Goal: Transaction & Acquisition: Purchase product/service

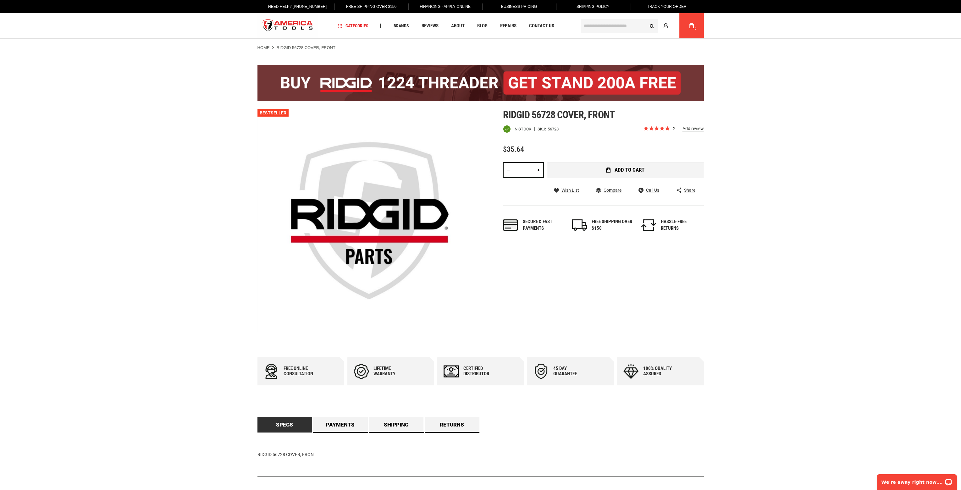
click at [624, 170] on span "Add to Cart" at bounding box center [630, 169] width 30 height 5
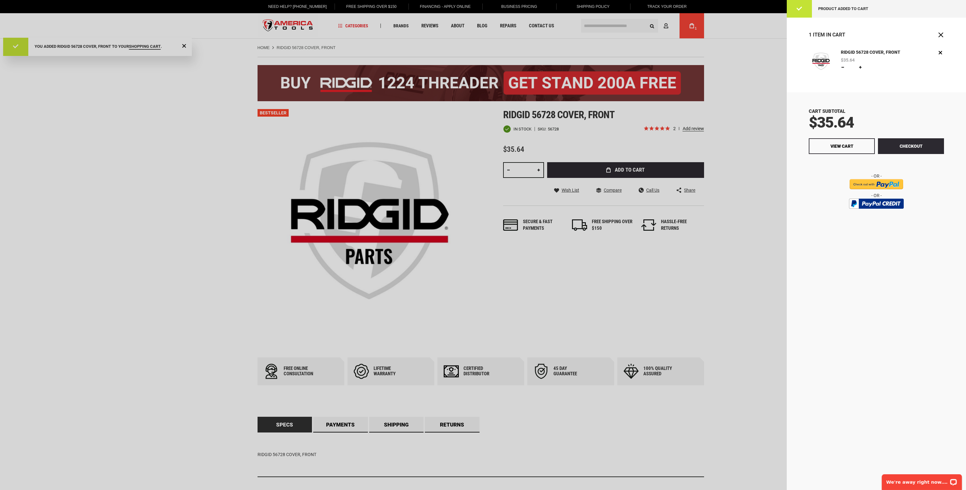
click at [744, 79] on div at bounding box center [483, 245] width 966 height 490
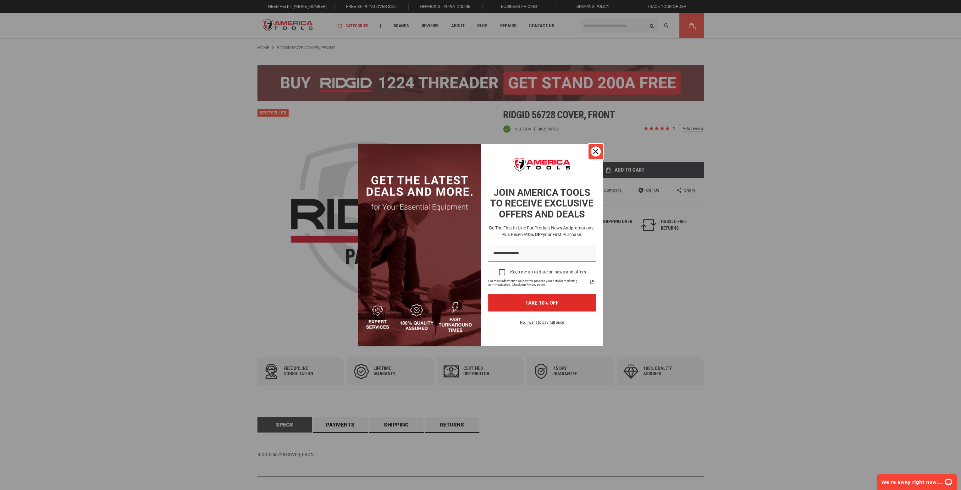
click at [596, 153] on icon "close icon" at bounding box center [595, 151] width 5 height 5
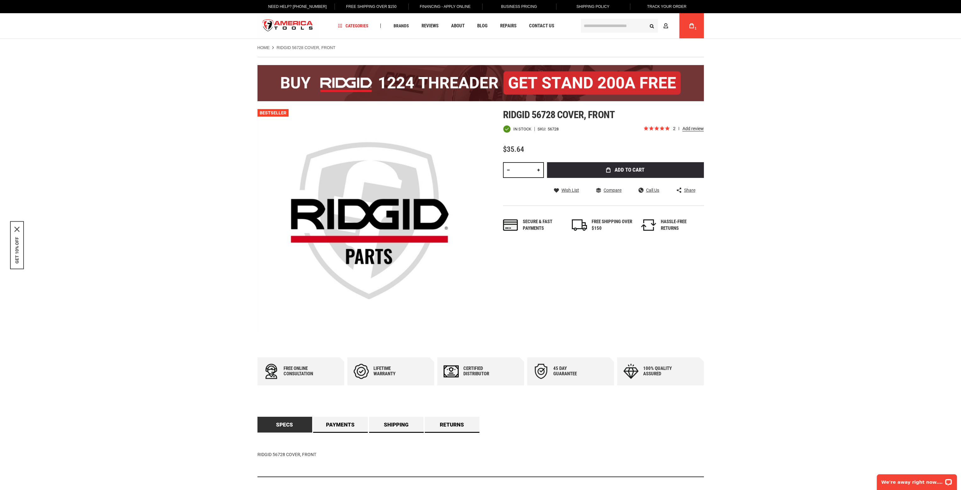
click at [692, 25] on icon at bounding box center [692, 25] width 4 height 5
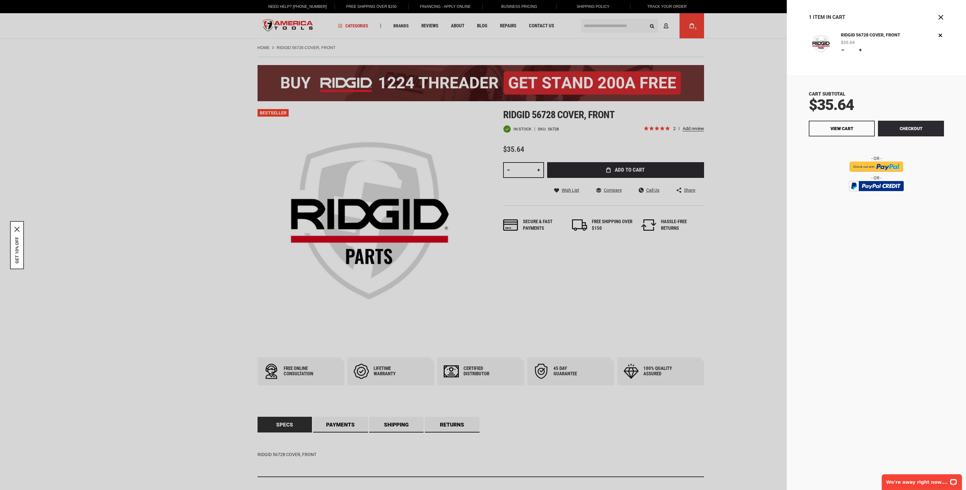
drag, startPoint x: 662, startPoint y: 25, endPoint x: 666, endPoint y: 25, distance: 3.8
click at [663, 25] on div at bounding box center [483, 245] width 966 height 490
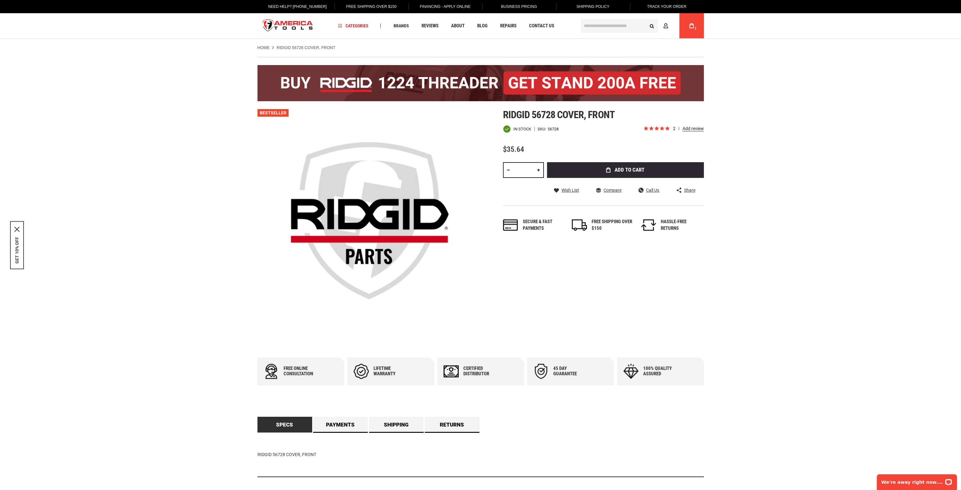
click at [666, 25] on div at bounding box center [480, 245] width 961 height 490
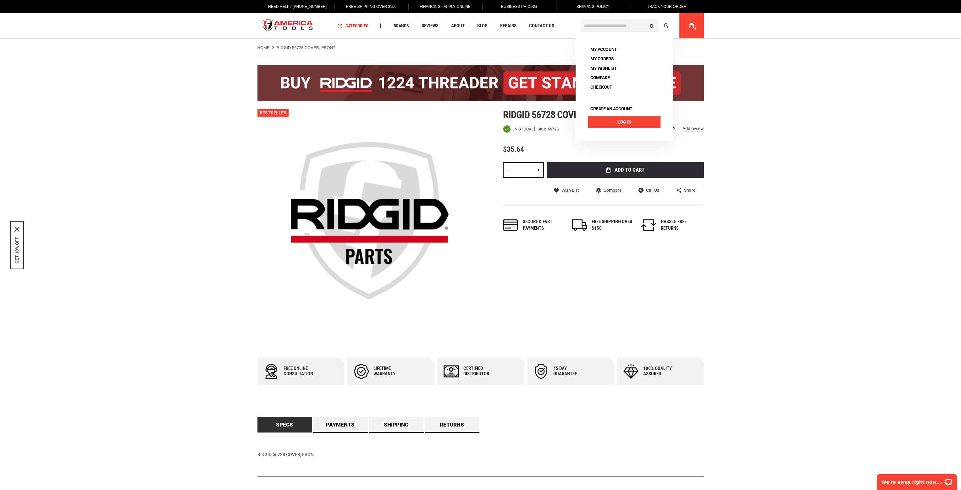
click at [617, 125] on link "Log In" at bounding box center [624, 122] width 72 height 12
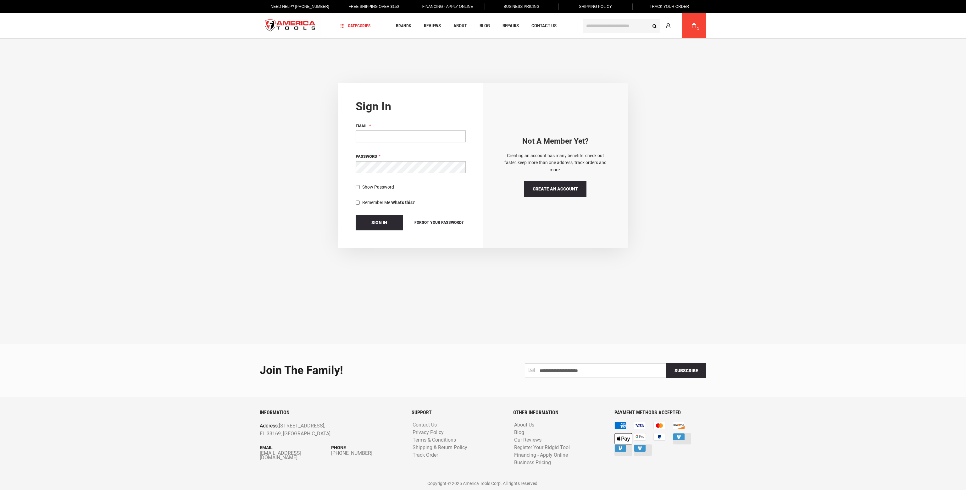
click at [396, 138] on input "Email" at bounding box center [411, 137] width 110 height 12
type input "**********"
click at [369, 186] on span "Show Password" at bounding box center [378, 187] width 32 height 5
click at [381, 227] on button "Sign In" at bounding box center [379, 223] width 47 height 16
click at [367, 185] on span "Show Password" at bounding box center [378, 187] width 32 height 5
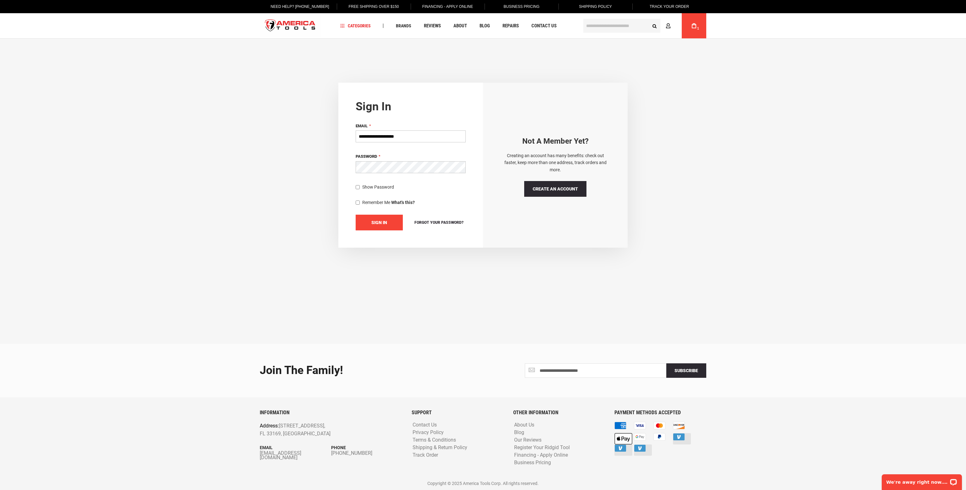
click at [382, 223] on span "Sign In" at bounding box center [379, 222] width 16 height 5
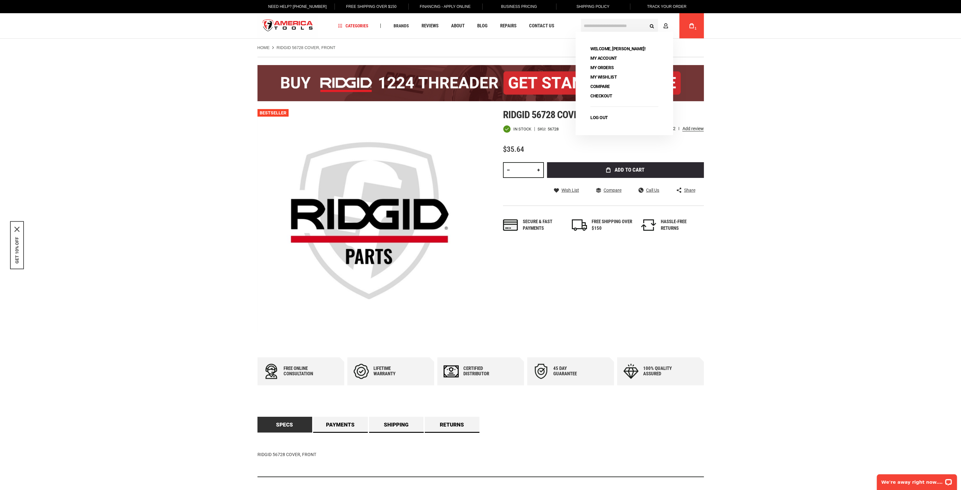
click at [695, 29] on span "1" at bounding box center [696, 28] width 2 height 3
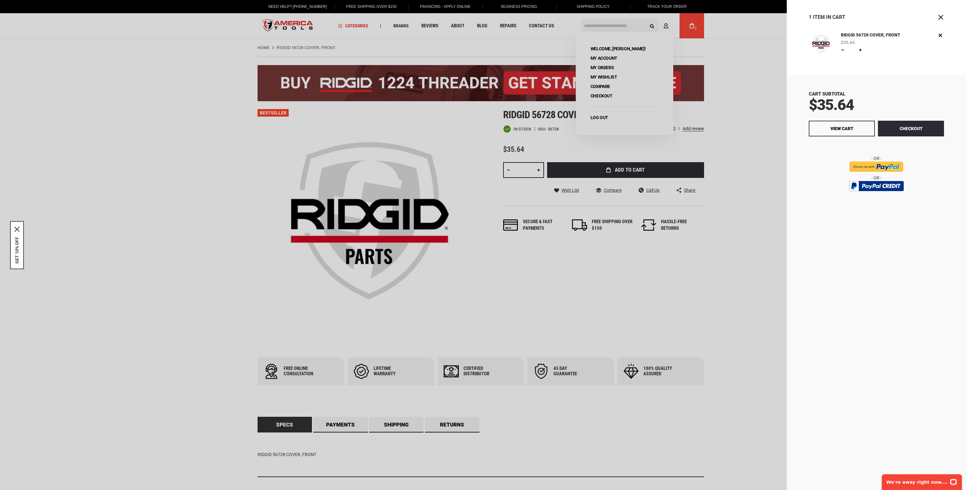
click at [695, 28] on div at bounding box center [483, 245] width 966 height 490
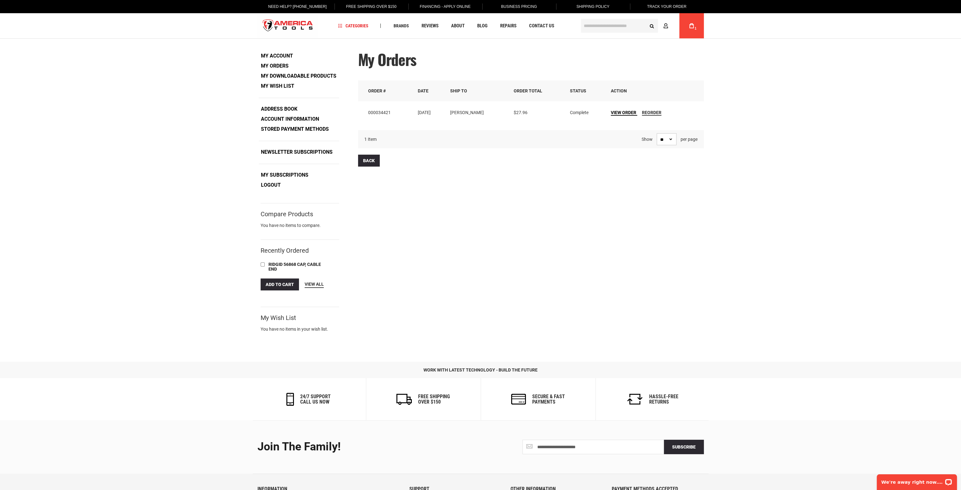
click at [622, 112] on span "View Order" at bounding box center [623, 112] width 25 height 5
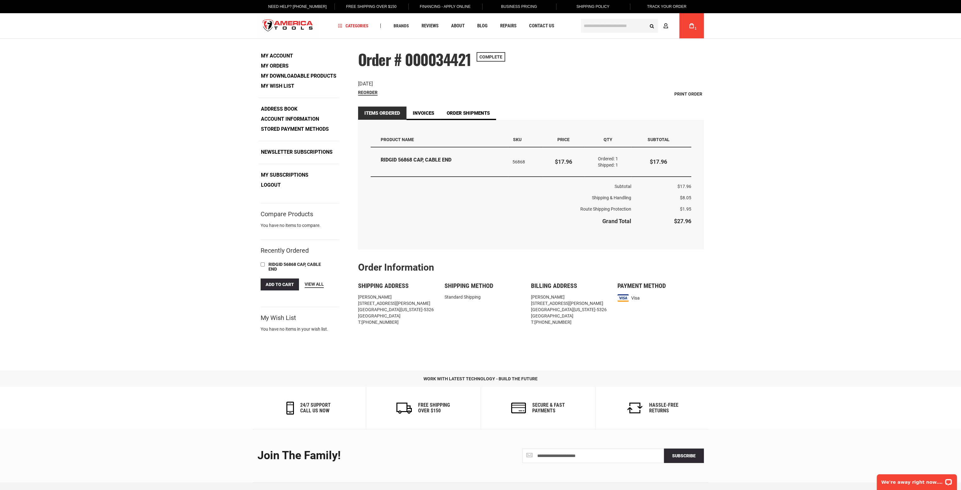
click at [691, 24] on icon at bounding box center [692, 25] width 4 height 5
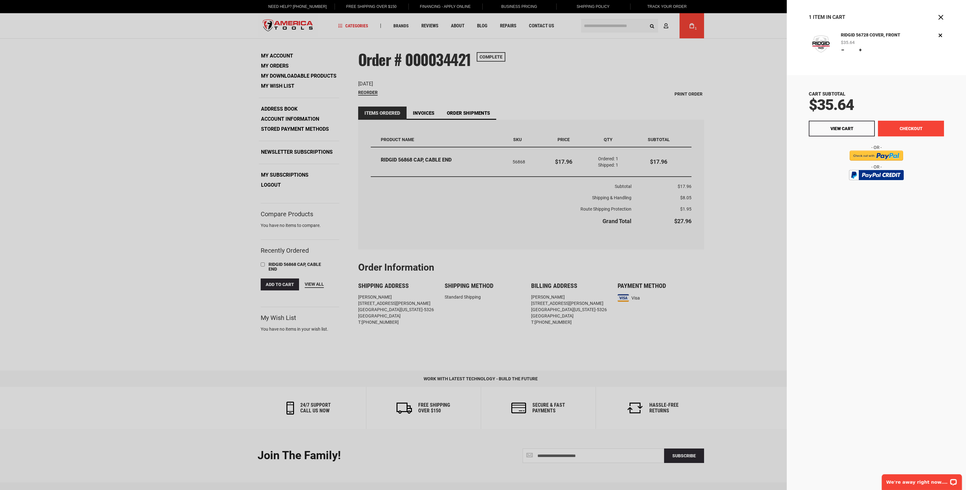
click at [887, 129] on button "Checkout" at bounding box center [911, 129] width 66 height 16
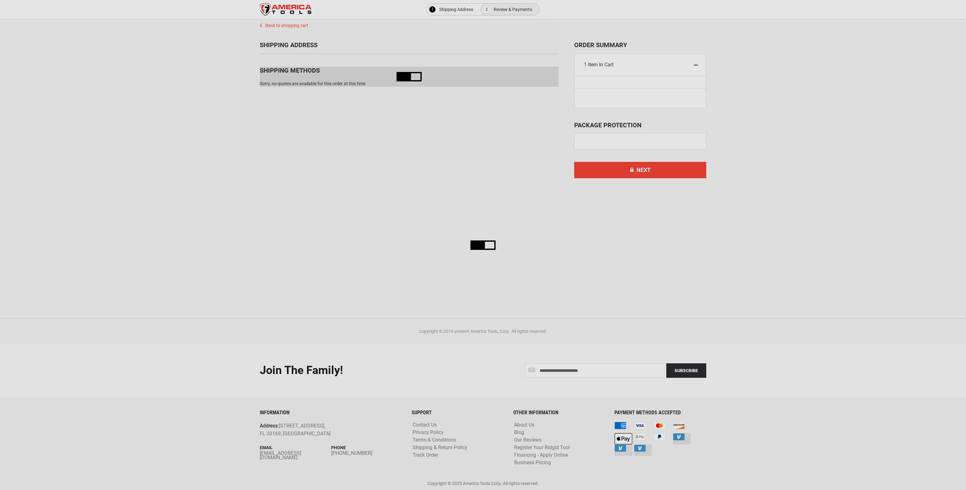
select select "**"
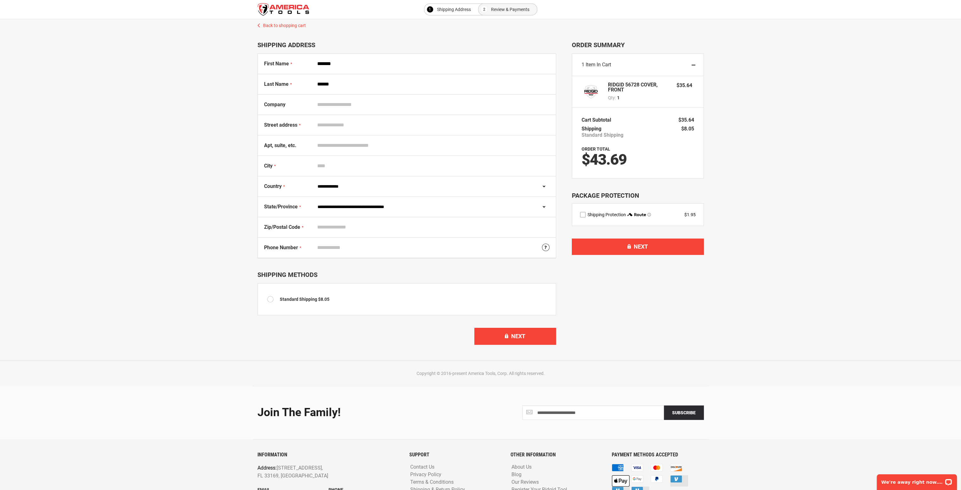
click at [385, 207] on select "**********" at bounding box center [431, 207] width 235 height 12
click at [192, 196] on div "Select your FREE STAND below! Back to shopping cart 1 Shipping Address 2 Review…" at bounding box center [480, 185] width 949 height 332
click at [460, 205] on select "**********" at bounding box center [431, 207] width 235 height 12
select select "**"
click at [314, 201] on select "**********" at bounding box center [431, 207] width 235 height 12
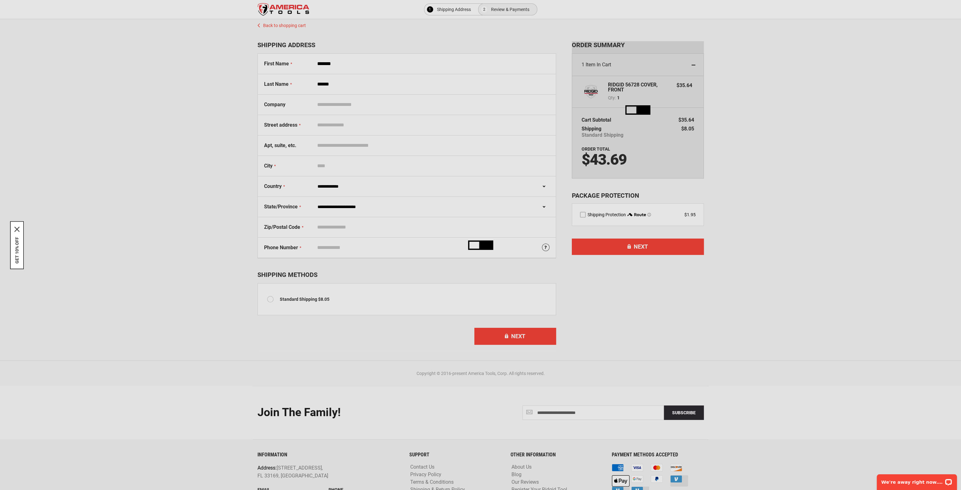
click at [345, 127] on input "Street address" at bounding box center [431, 125] width 235 height 12
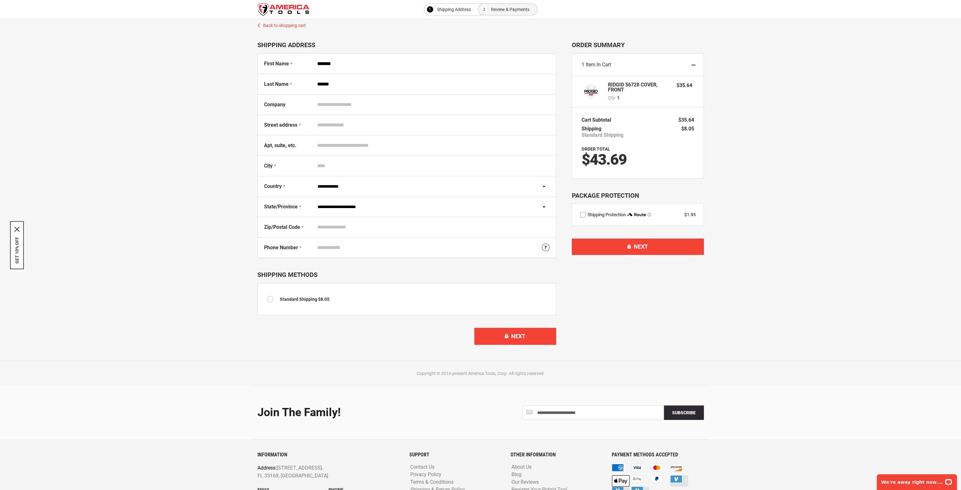
click at [345, 127] on input "Street address" at bounding box center [431, 125] width 235 height 12
type input "**********"
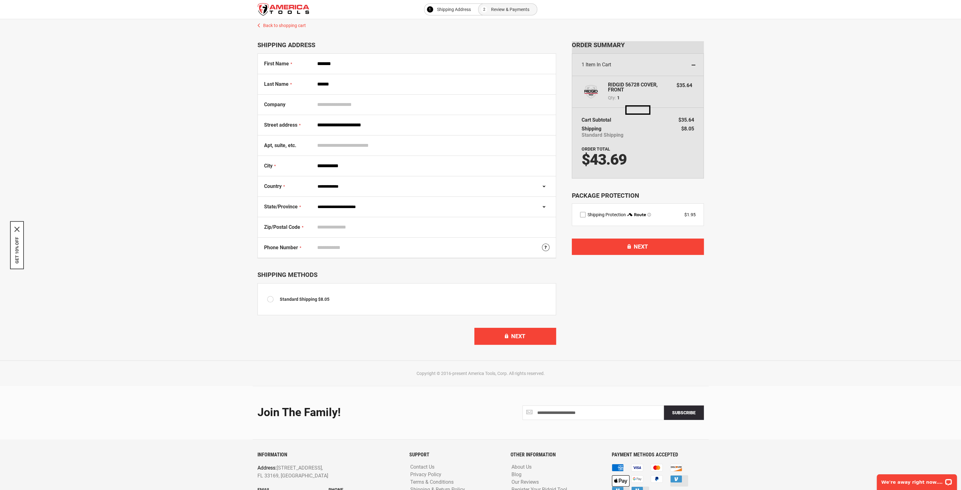
click at [352, 229] on input "Zip/Postal Code" at bounding box center [431, 227] width 235 height 12
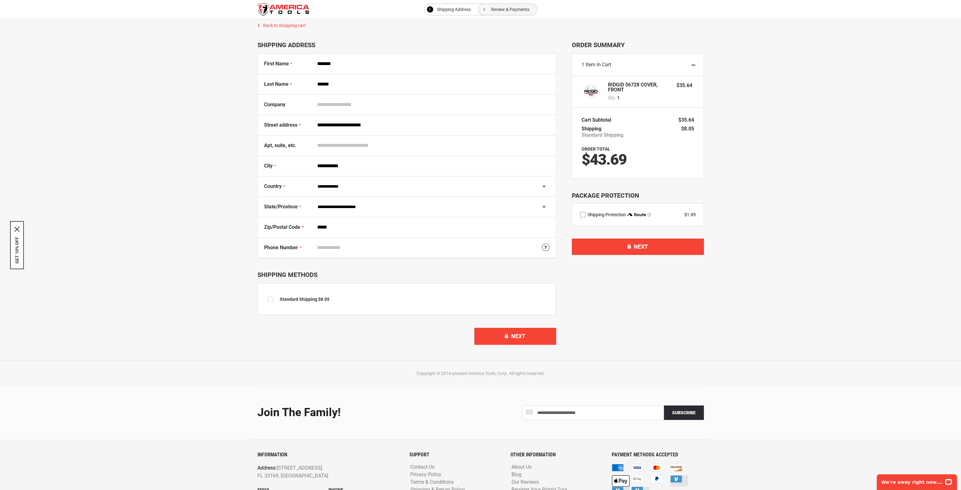
type input "*****"
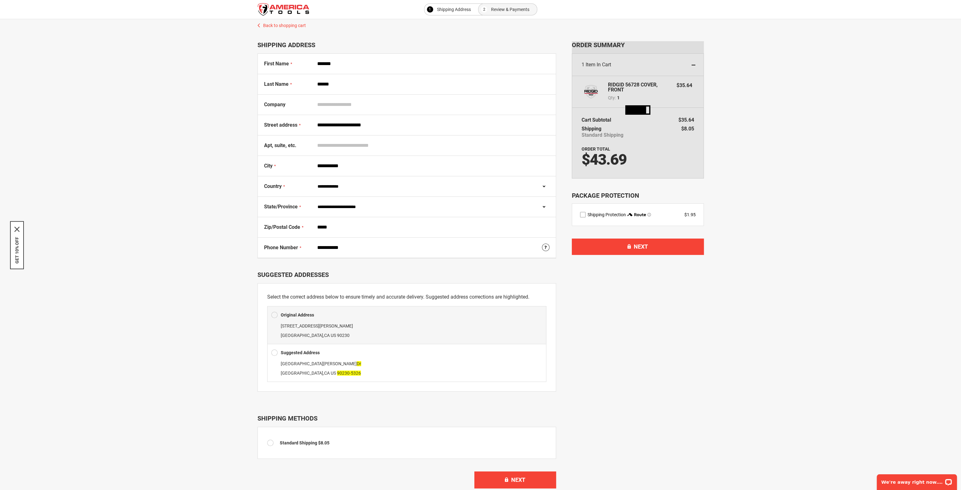
click at [325, 247] on input "**********" at bounding box center [431, 248] width 235 height 12
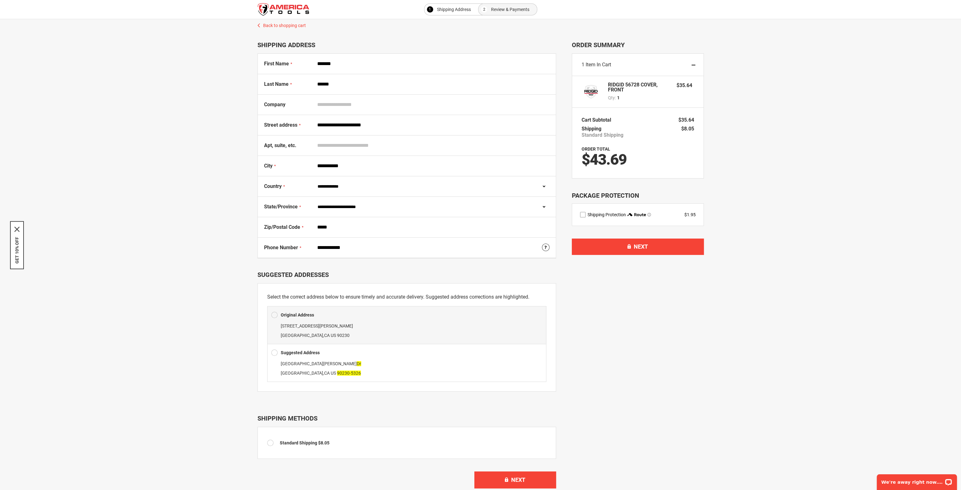
type input "**********"
click at [275, 351] on span at bounding box center [274, 352] width 6 height 9
click at [275, 352] on span at bounding box center [274, 352] width 6 height 9
click at [343, 360] on div "11423 Culver Park Dr Culver City , CA US 90230-5326" at bounding box center [406, 368] width 271 height 19
click at [274, 352] on span at bounding box center [274, 352] width 6 height 9
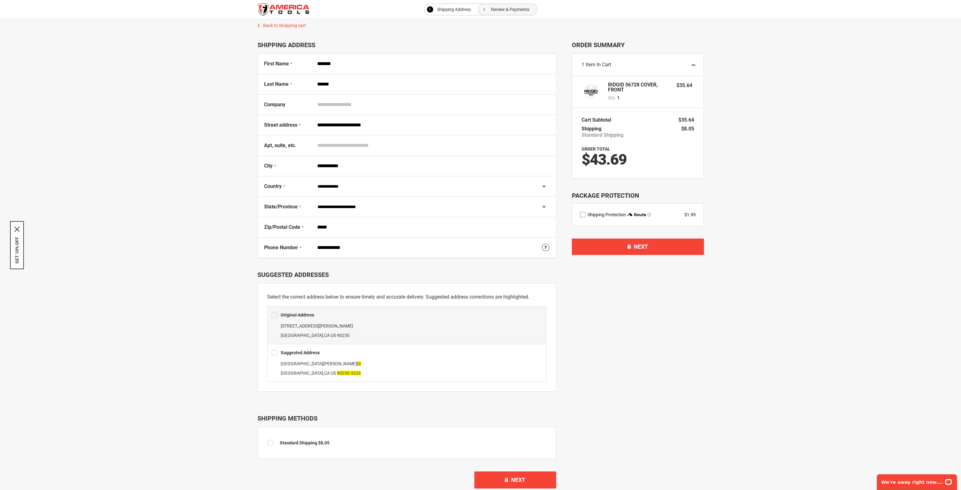
click at [274, 352] on span at bounding box center [274, 352] width 6 height 9
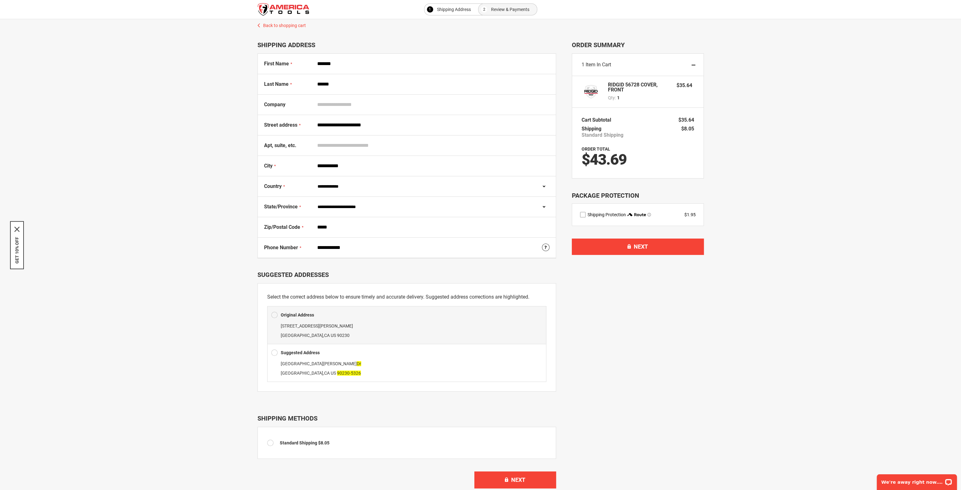
click at [274, 352] on span at bounding box center [274, 352] width 6 height 9
drag, startPoint x: 364, startPoint y: 124, endPoint x: 381, endPoint y: 125, distance: 16.7
click at [381, 125] on input "**********" at bounding box center [431, 125] width 235 height 12
click at [273, 350] on span at bounding box center [274, 352] width 6 height 9
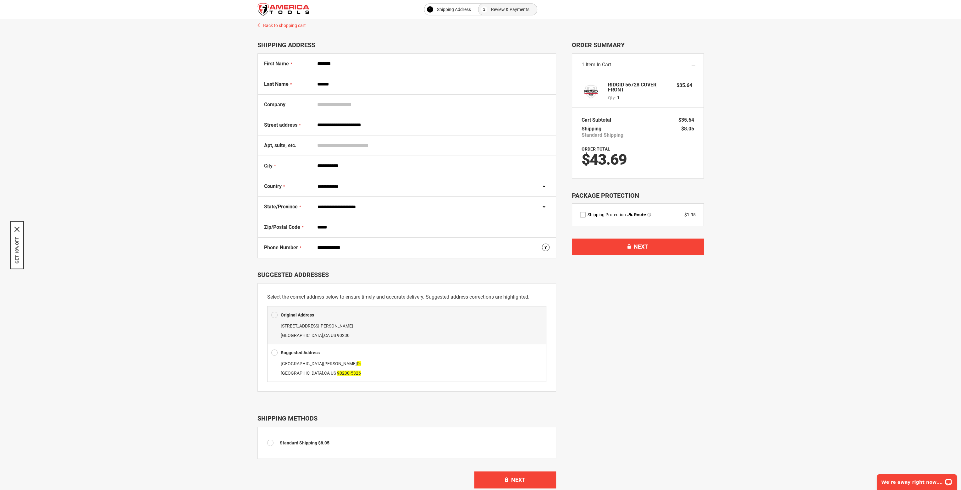
click at [273, 349] on span at bounding box center [274, 352] width 6 height 9
click at [274, 349] on span at bounding box center [274, 352] width 6 height 9
click at [370, 316] on div "Original Address" at bounding box center [406, 314] width 271 height 9
click at [380, 320] on div "Original Address 11423 Culver Park Drive Culver City , CA US 90230" at bounding box center [406, 325] width 279 height 38
click at [380, 318] on div "Original Address" at bounding box center [406, 314] width 271 height 9
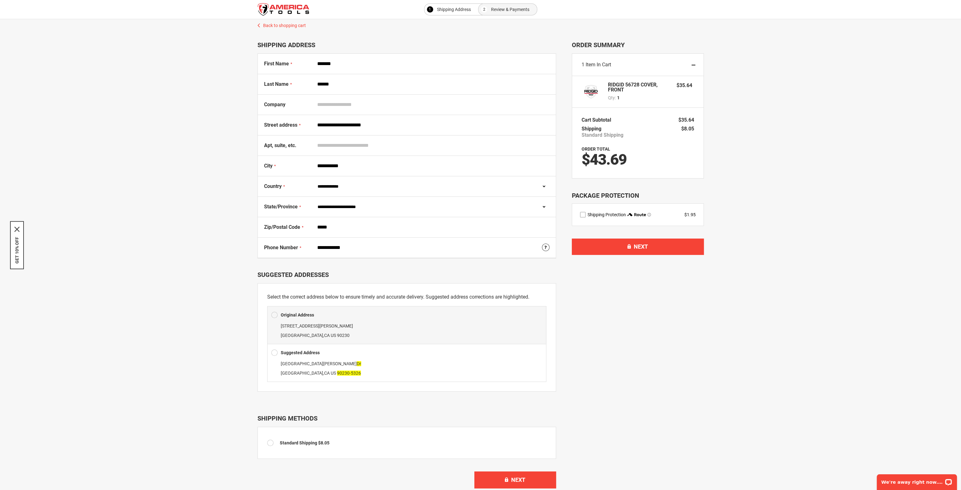
click at [380, 318] on div "Original Address" at bounding box center [406, 314] width 271 height 9
click at [415, 361] on div "11423 Culver Park Dr Culver City , CA US 90230-5326" at bounding box center [406, 368] width 271 height 19
click at [415, 360] on div "11423 Culver Park Dr Culver City , CA US 90230-5326" at bounding box center [406, 368] width 271 height 19
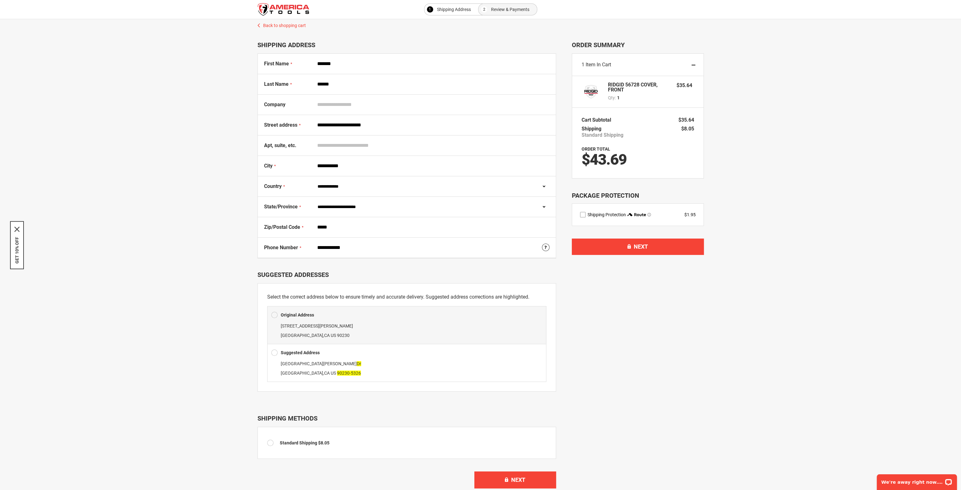
click at [415, 359] on div "11423 Culver Park Dr Culver City , CA US 90230-5326" at bounding box center [406, 368] width 271 height 19
click at [414, 356] on div "Suggested Address" at bounding box center [406, 352] width 271 height 9
click at [411, 354] on div "Suggested Address" at bounding box center [406, 352] width 271 height 9
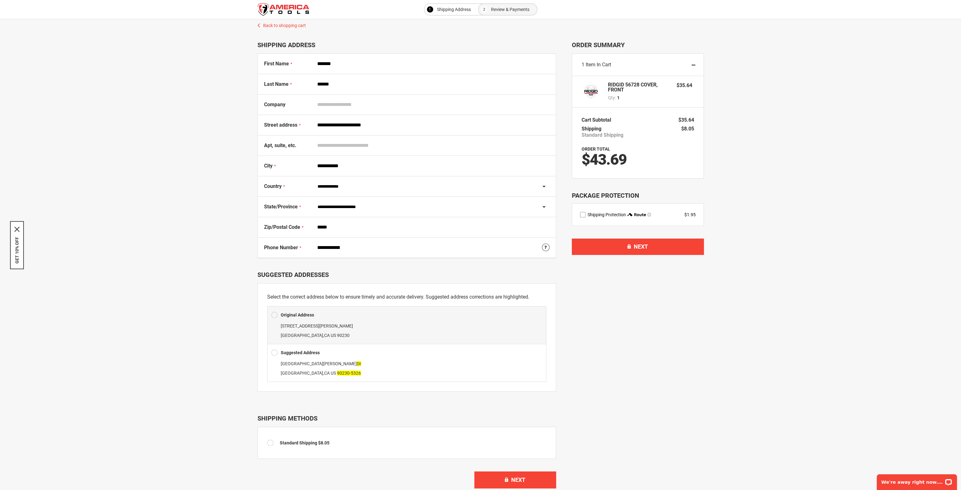
click at [410, 354] on div "Suggested Address" at bounding box center [406, 352] width 271 height 9
drag, startPoint x: 364, startPoint y: 125, endPoint x: 397, endPoint y: 125, distance: 33.6
click at [396, 125] on input "**********" at bounding box center [431, 125] width 235 height 12
type input "**********"
click at [154, 143] on div "Select your FREE STAND below! Back to shopping cart 1 Shipping Address 2 Review…" at bounding box center [480, 257] width 949 height 476
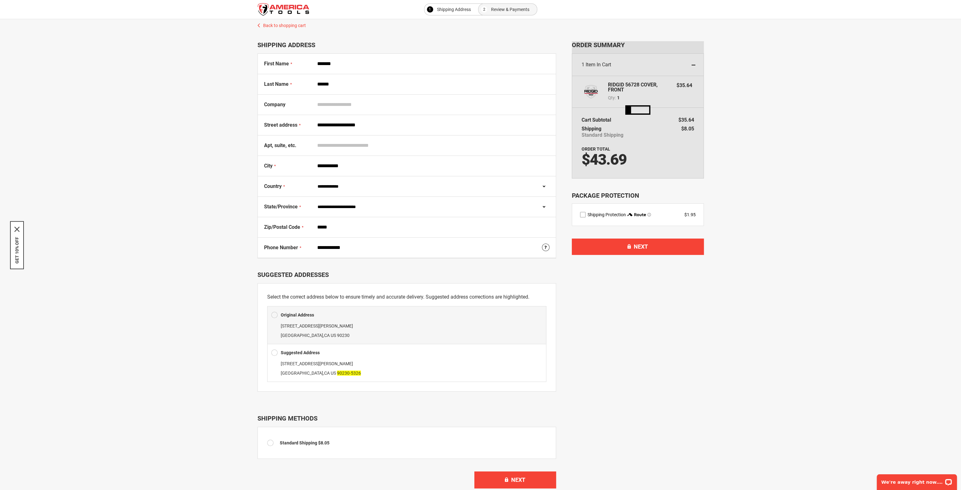
click at [273, 352] on span at bounding box center [274, 352] width 6 height 9
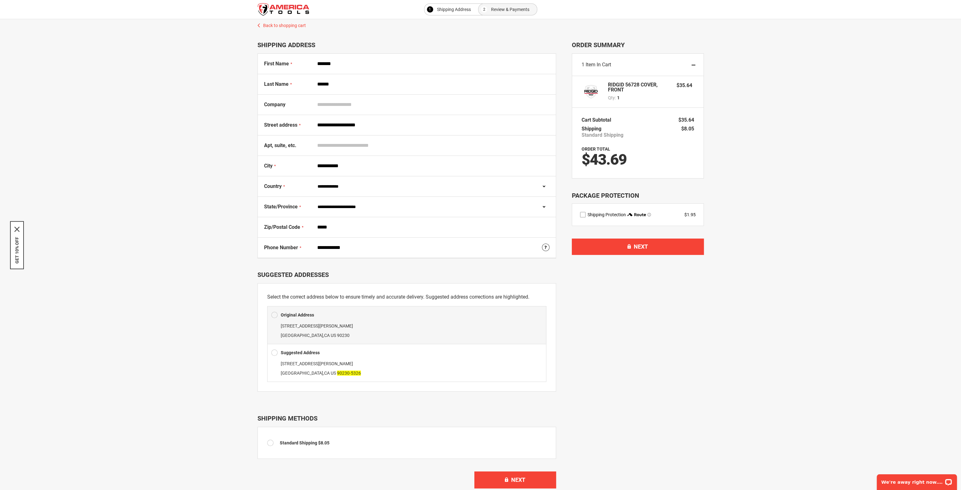
click at [273, 352] on span at bounding box center [274, 352] width 6 height 9
click at [273, 351] on span at bounding box center [274, 352] width 6 height 9
click at [274, 350] on span at bounding box center [274, 352] width 6 height 9
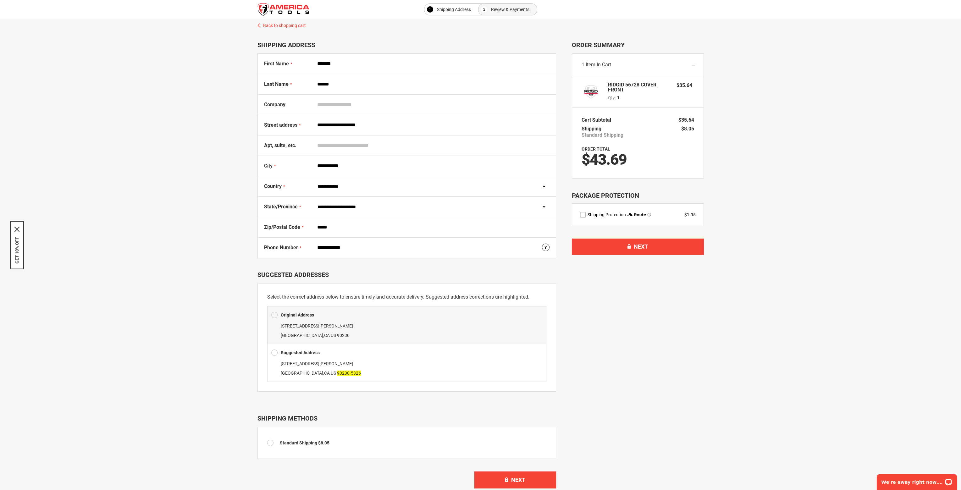
click at [275, 348] on span at bounding box center [274, 352] width 6 height 9
click at [275, 346] on div "Suggested Address 11423 Culver Park Dr Culver City , CA US 90230-5326" at bounding box center [406, 363] width 279 height 38
click at [360, 349] on div "Suggested Address" at bounding box center [406, 352] width 271 height 9
click at [360, 348] on div "Suggested Address" at bounding box center [406, 352] width 271 height 9
click at [360, 346] on div "Suggested Address 11423 Culver Park Dr Culver City , CA US 90230-5326" at bounding box center [406, 363] width 279 height 38
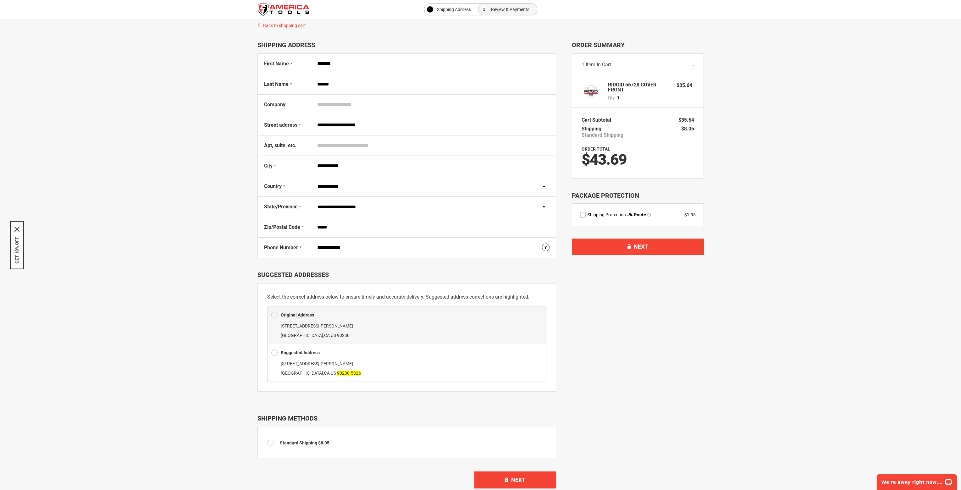
click at [361, 347] on div "Suggested Address 11423 Culver Park Dr Culver City , CA US 90230-5326" at bounding box center [406, 363] width 279 height 38
drag, startPoint x: 643, startPoint y: 241, endPoint x: 645, endPoint y: 269, distance: 27.8
click at [645, 269] on div "Subscription Update You are about to change your subscription. Cancel Order Sum…" at bounding box center [638, 268] width 132 height 454
drag, startPoint x: 631, startPoint y: 249, endPoint x: 596, endPoint y: 321, distance: 80.0
click at [626, 302] on div "Subscription Update You are about to change your subscription. Cancel Order Sum…" at bounding box center [638, 268] width 132 height 454
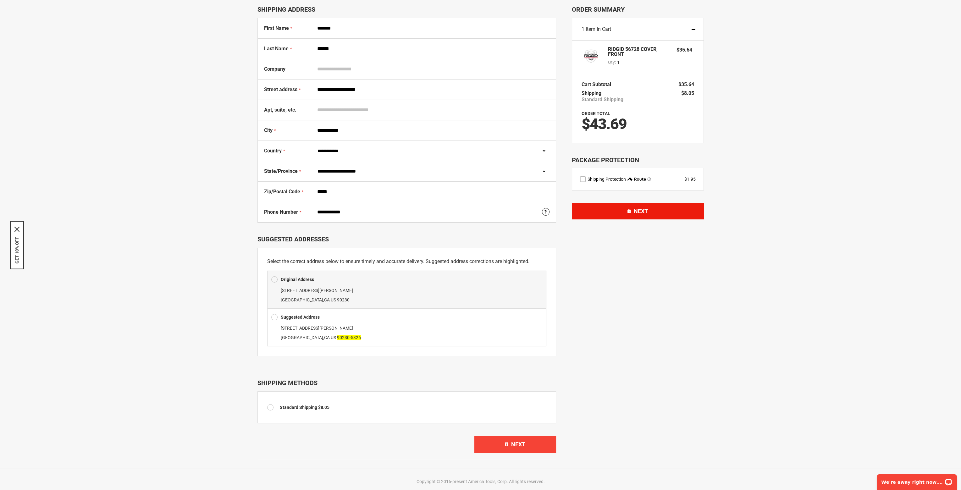
scroll to position [94, 0]
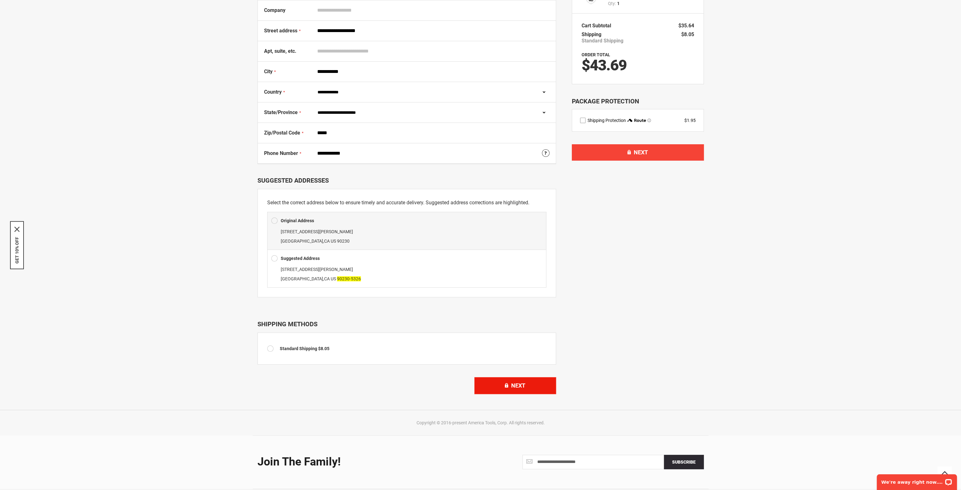
click at [511, 384] on button "Next" at bounding box center [516, 385] width 82 height 17
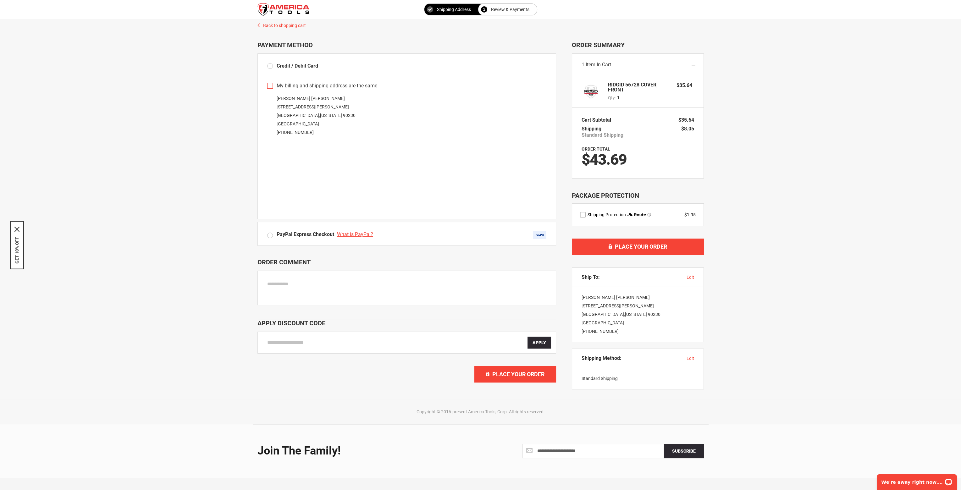
click at [430, 42] on div "Payment Method" at bounding box center [407, 45] width 299 height 8
click at [512, 371] on span "Place Your Order" at bounding box center [518, 374] width 52 height 7
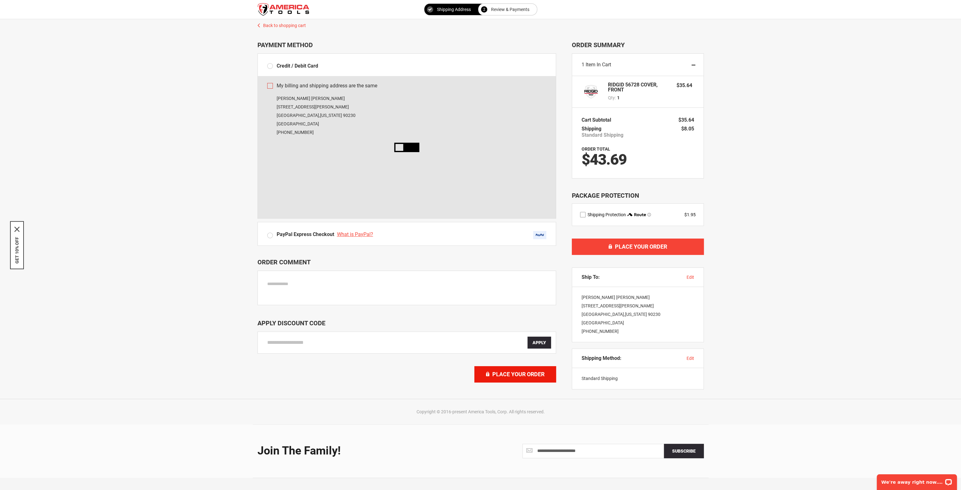
click at [512, 371] on span "Place Your Order" at bounding box center [518, 374] width 52 height 7
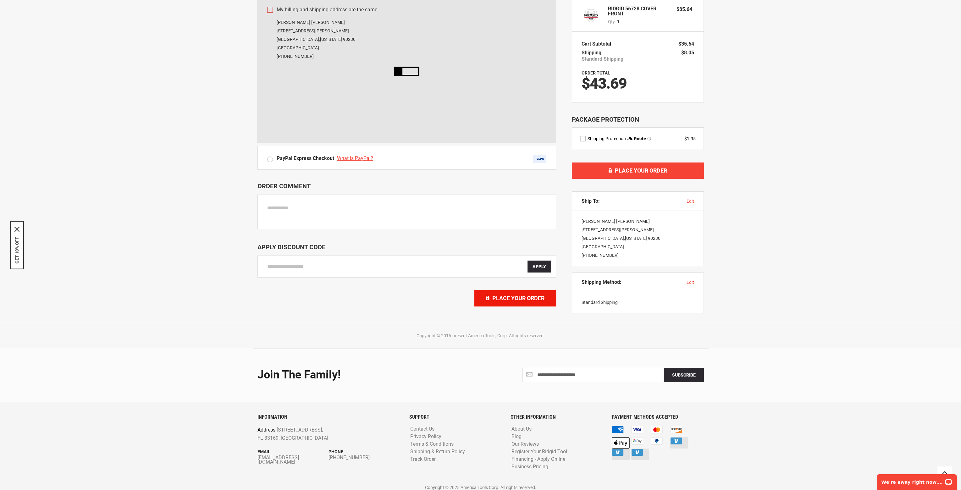
scroll to position [80, 0]
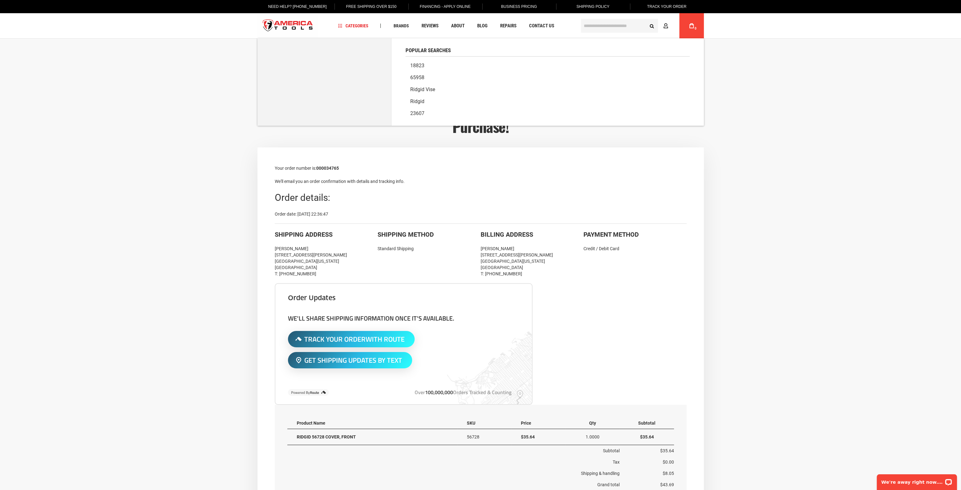
click at [595, 26] on input "text" at bounding box center [619, 26] width 77 height 14
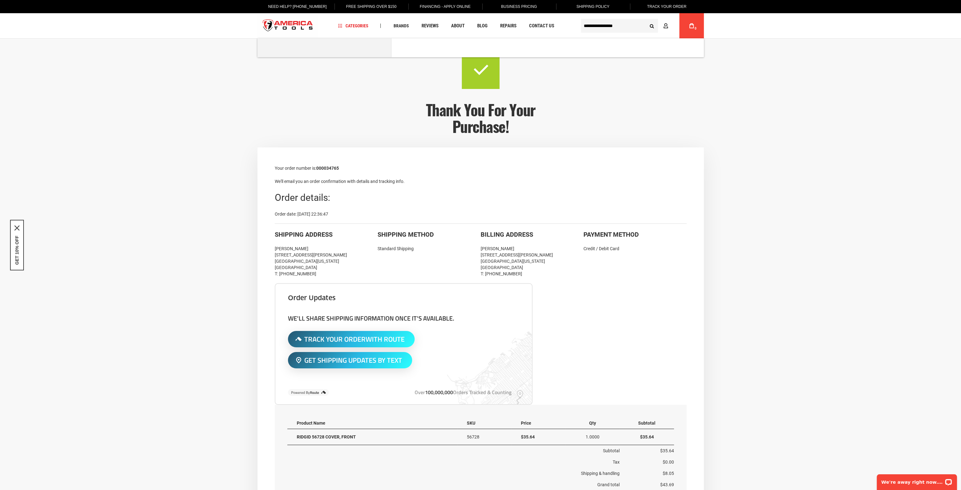
type input "**********"
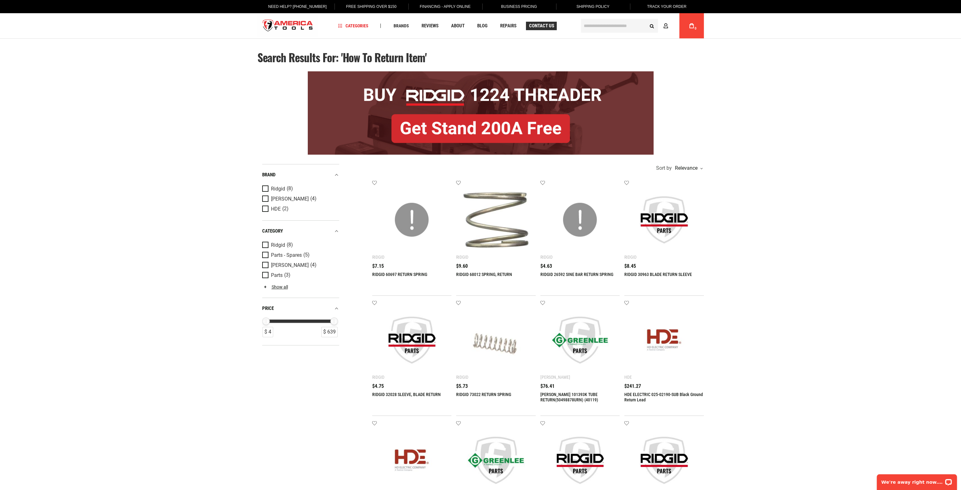
click at [537, 26] on span "Contact Us" at bounding box center [541, 26] width 25 height 5
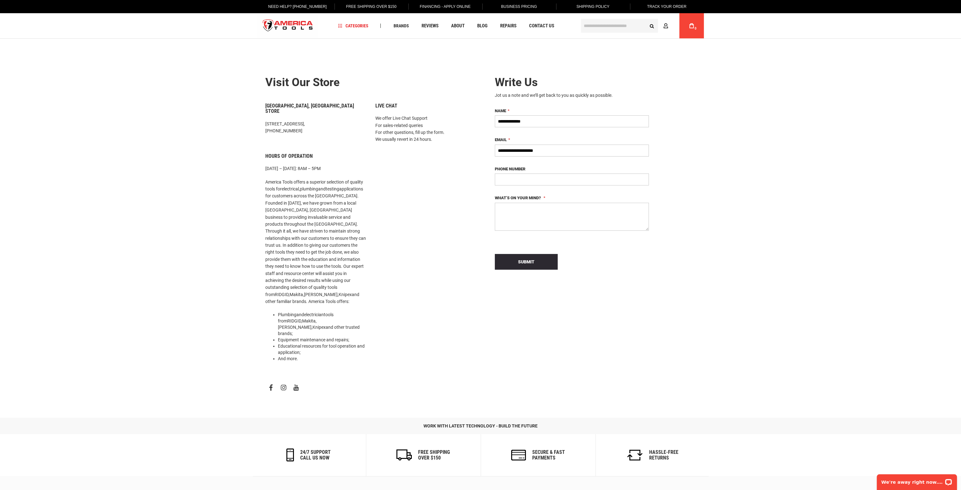
click at [566, 212] on textarea "What’s on your mind?" at bounding box center [572, 217] width 154 height 28
click at [923, 481] on p "We're away right now. Please check back later!" at bounding box center [913, 482] width 62 height 5
drag, startPoint x: 754, startPoint y: 356, endPoint x: 750, endPoint y: 350, distance: 7.2
click at [754, 353] on div "Language English Español Need Help? [PHONE_NUMBER] Free Shipping Over $150 Fina…" at bounding box center [480, 311] width 961 height 623
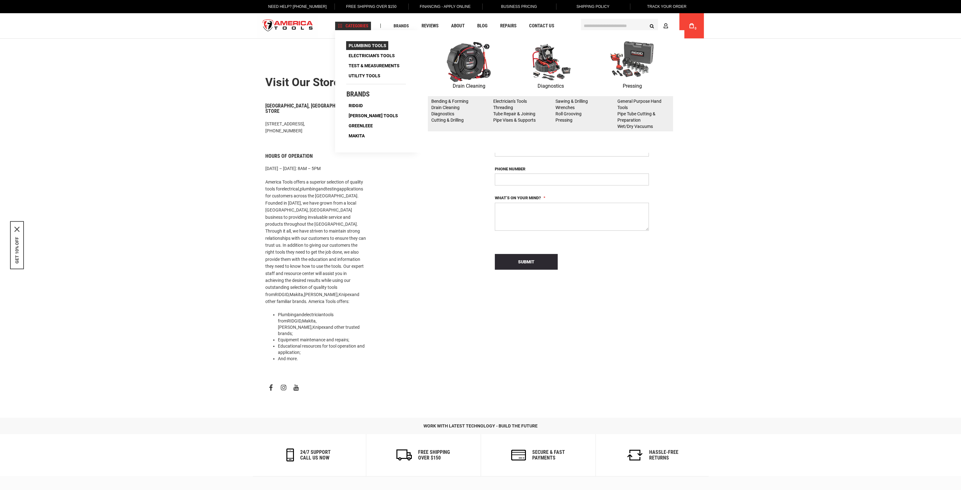
click at [362, 45] on span "Plumbing Tools" at bounding box center [367, 45] width 38 height 4
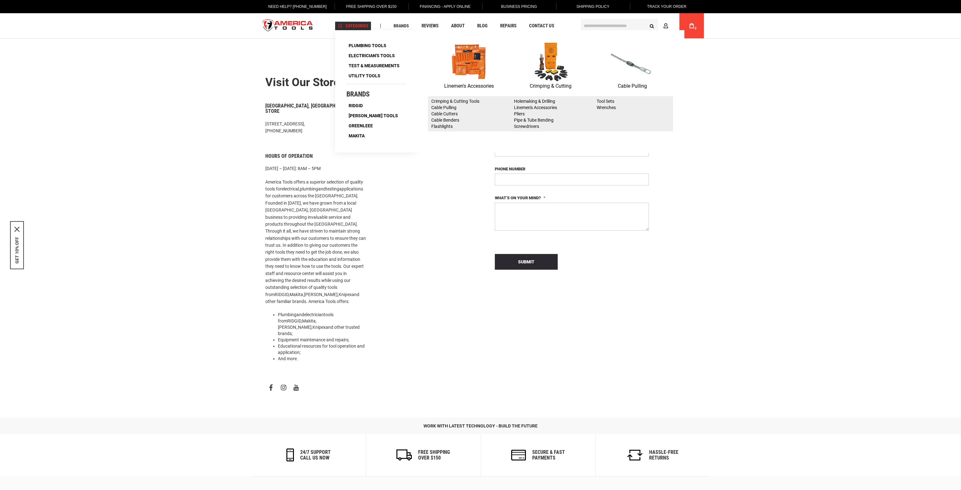
click at [480, 76] on img at bounding box center [469, 61] width 44 height 41
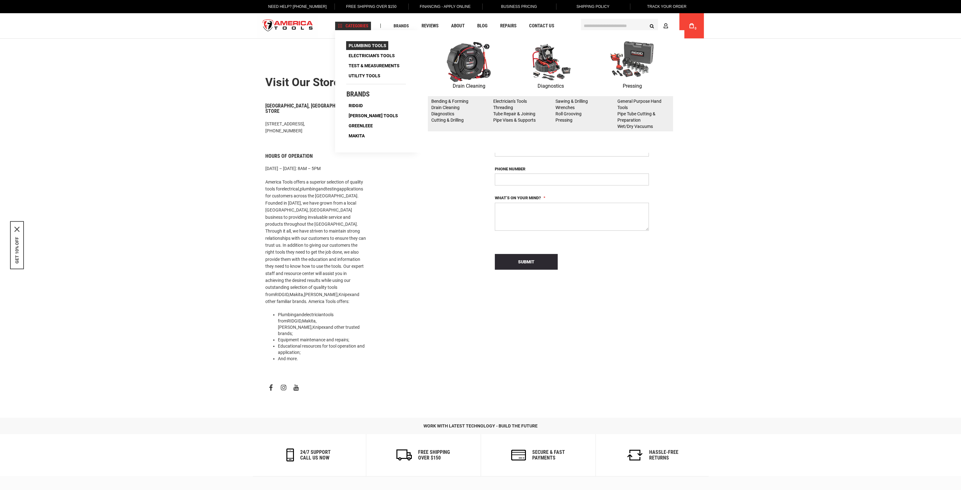
click at [377, 44] on span "Plumbing Tools" at bounding box center [367, 45] width 38 height 4
click at [470, 65] on img at bounding box center [469, 61] width 44 height 41
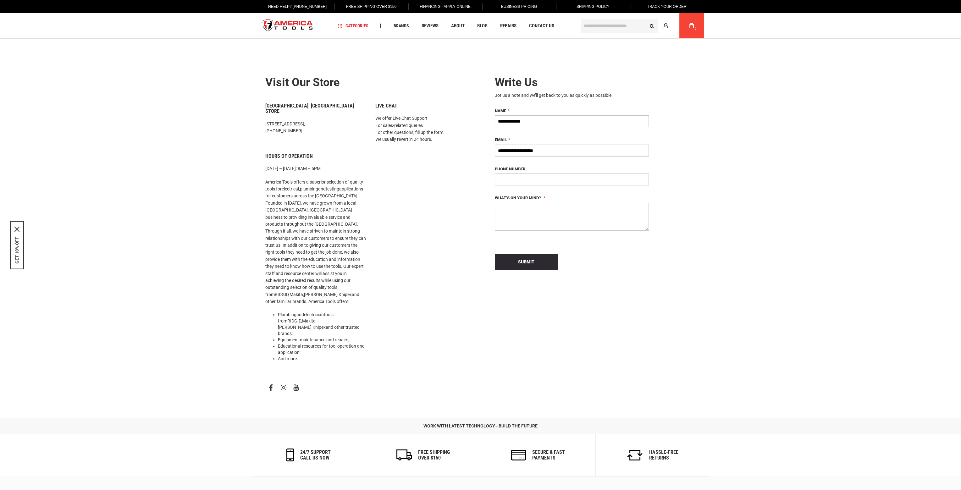
click at [659, 450] on h6 "Hassle-Free Returns" at bounding box center [663, 455] width 29 height 11
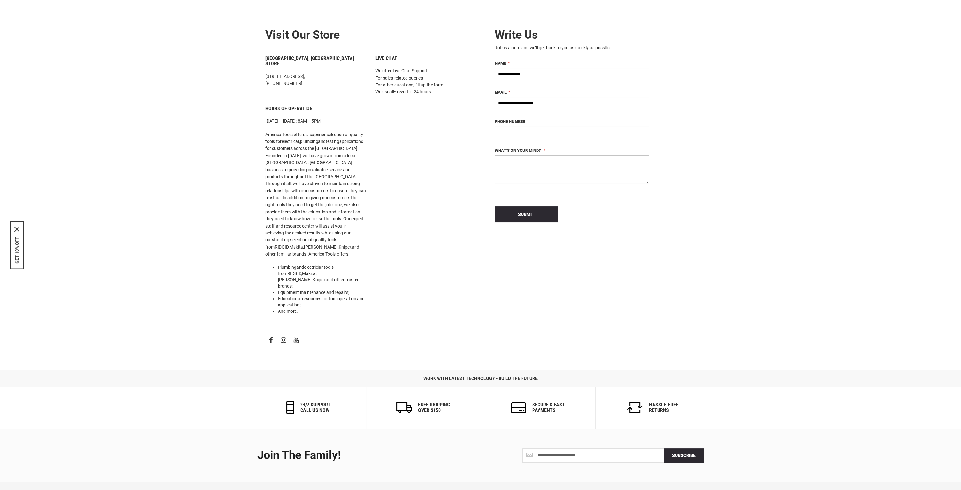
scroll to position [106, 0]
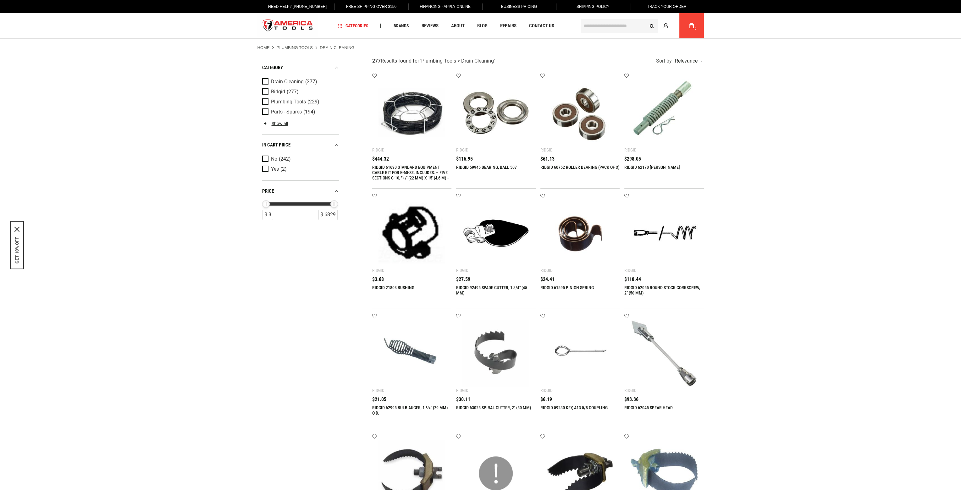
click at [571, 369] on img at bounding box center [580, 353] width 67 height 67
